Goal: Task Accomplishment & Management: Manage account settings

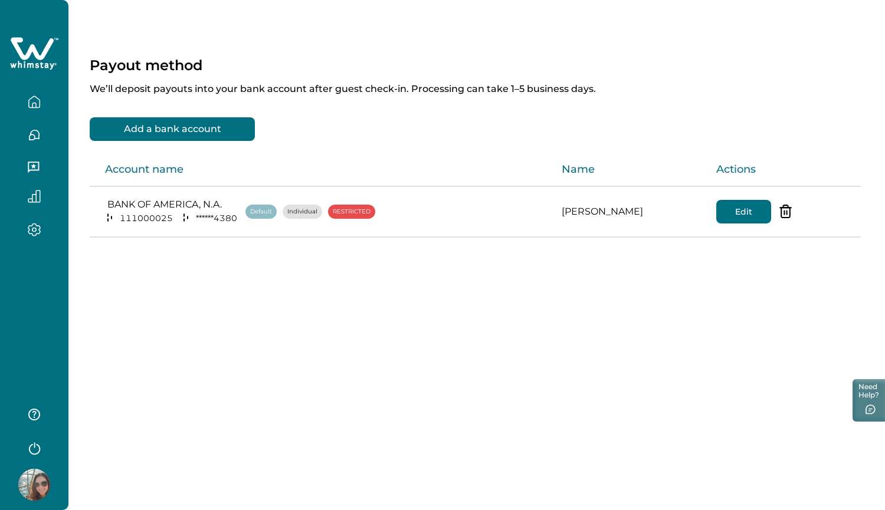
click at [342, 214] on p "RESTRICTED" at bounding box center [352, 212] width 38 height 12
click at [443, 215] on button "Edit" at bounding box center [743, 212] width 55 height 24
click at [342, 210] on p "RESTRICTED" at bounding box center [352, 212] width 38 height 12
click at [38, 103] on icon "button" at bounding box center [34, 102] width 13 height 13
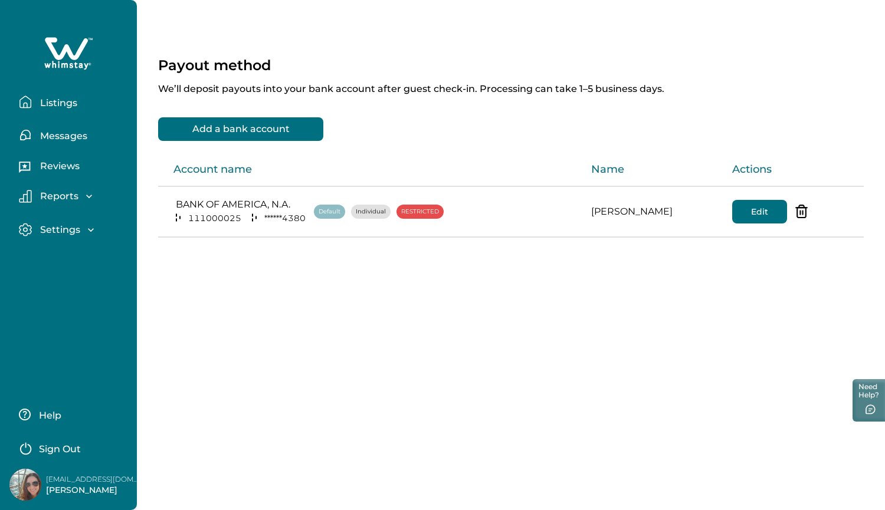
click at [61, 107] on p "Listings" at bounding box center [57, 103] width 41 height 12
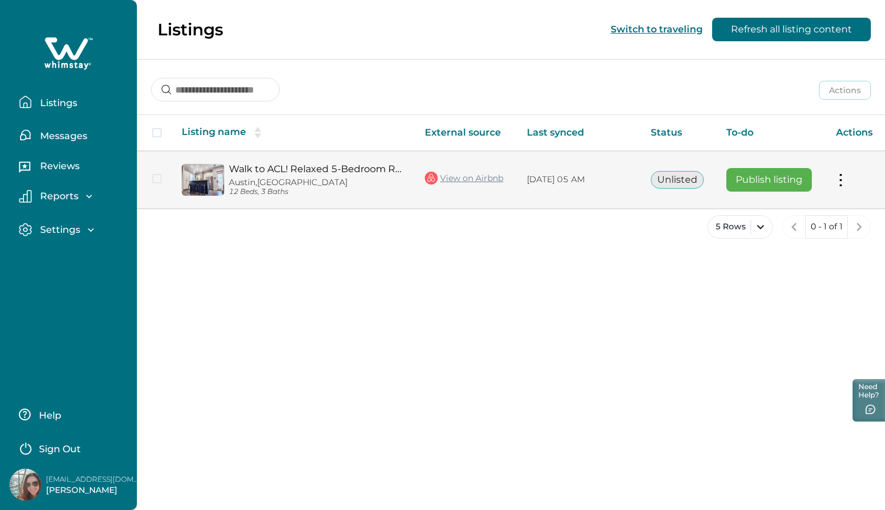
click at [754, 183] on button "Publish listing" at bounding box center [769, 180] width 86 height 24
